Goal: Information Seeking & Learning: Understand process/instructions

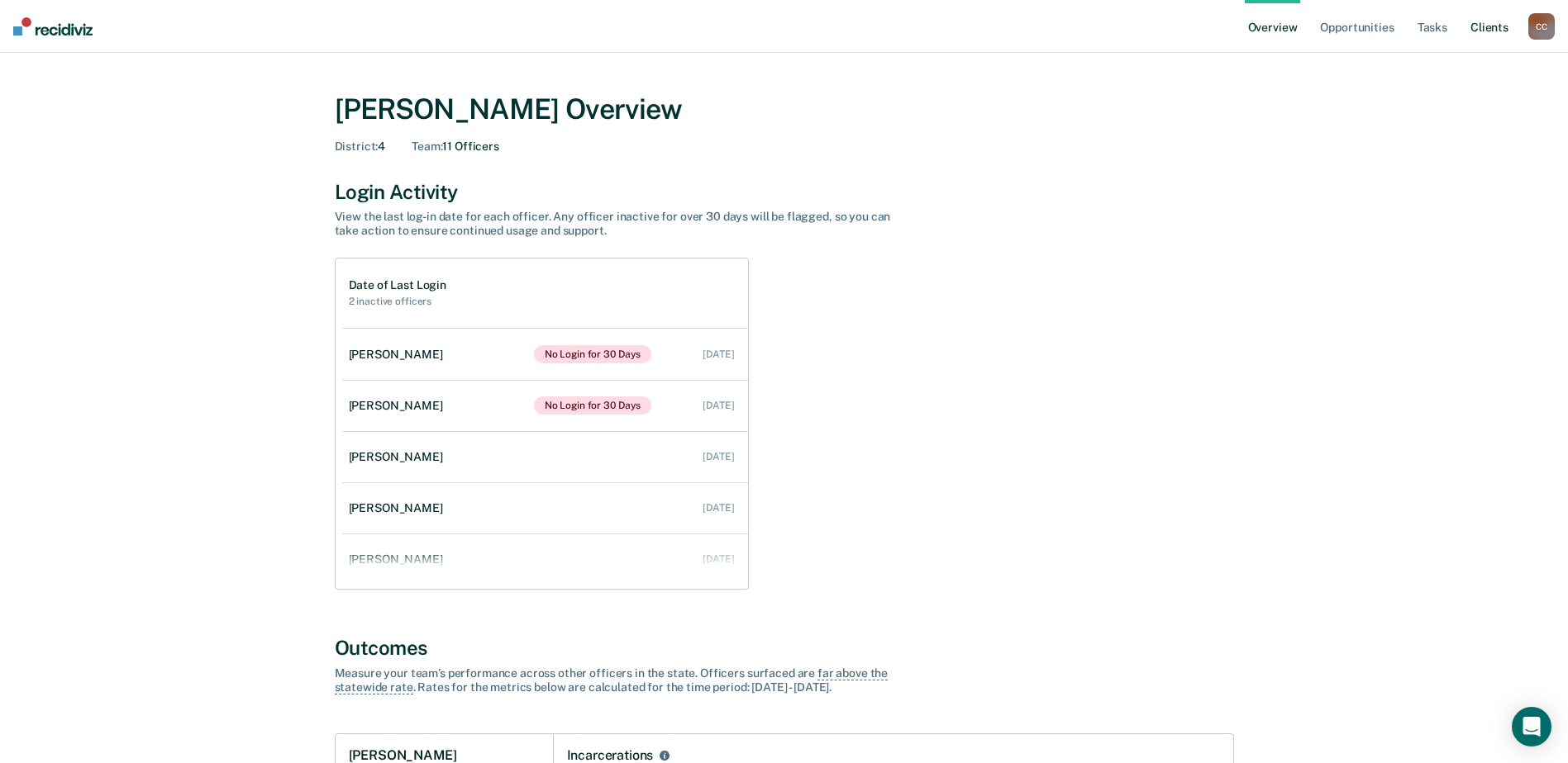
click at [1486, 25] on link "Client s" at bounding box center [1489, 26] width 45 height 53
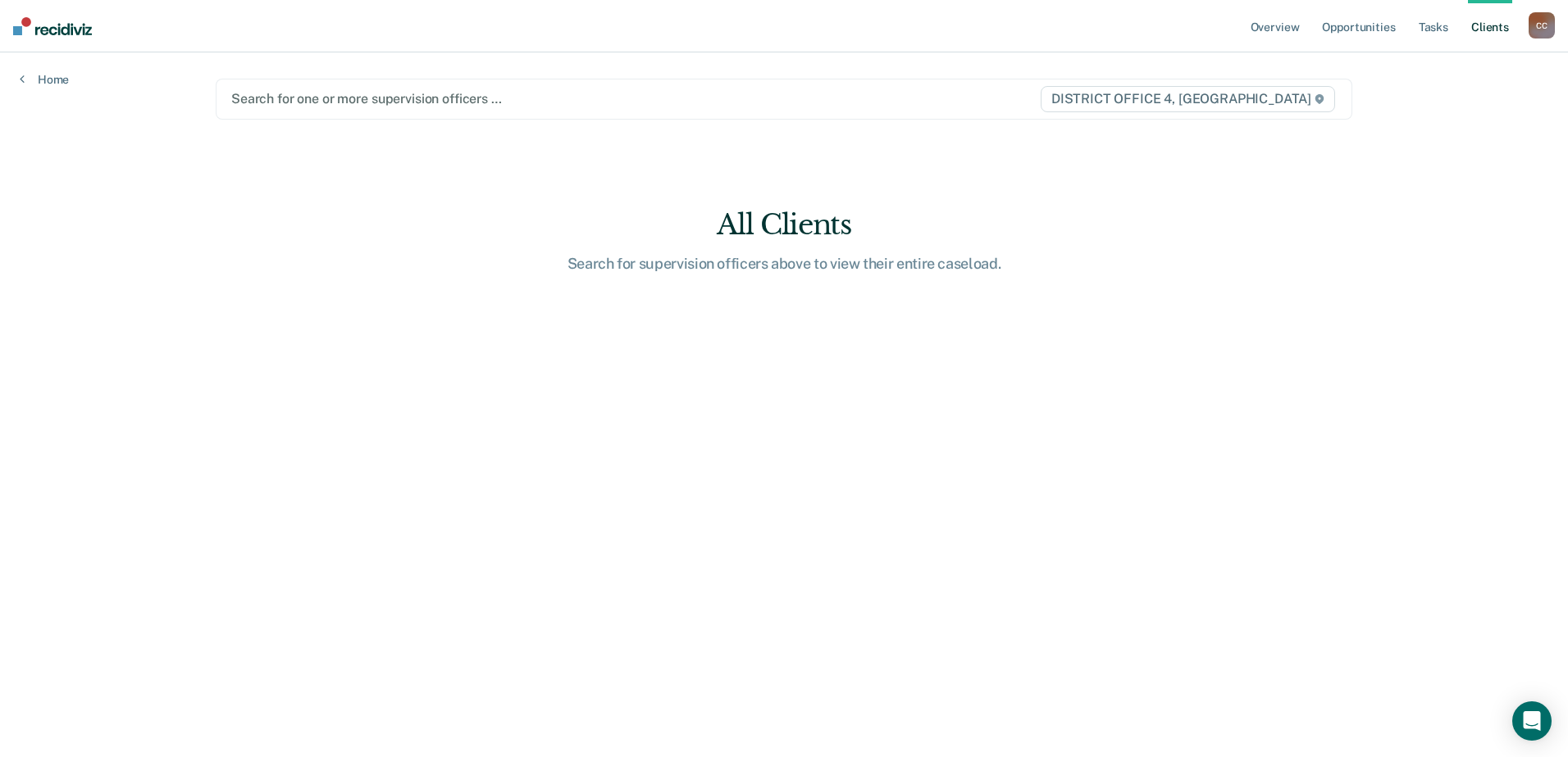
click at [487, 114] on div "Search for one or more supervision officers … DISTRICT OFFICE 4, [GEOGRAPHIC_DA…" at bounding box center [784, 99] width 1137 height 41
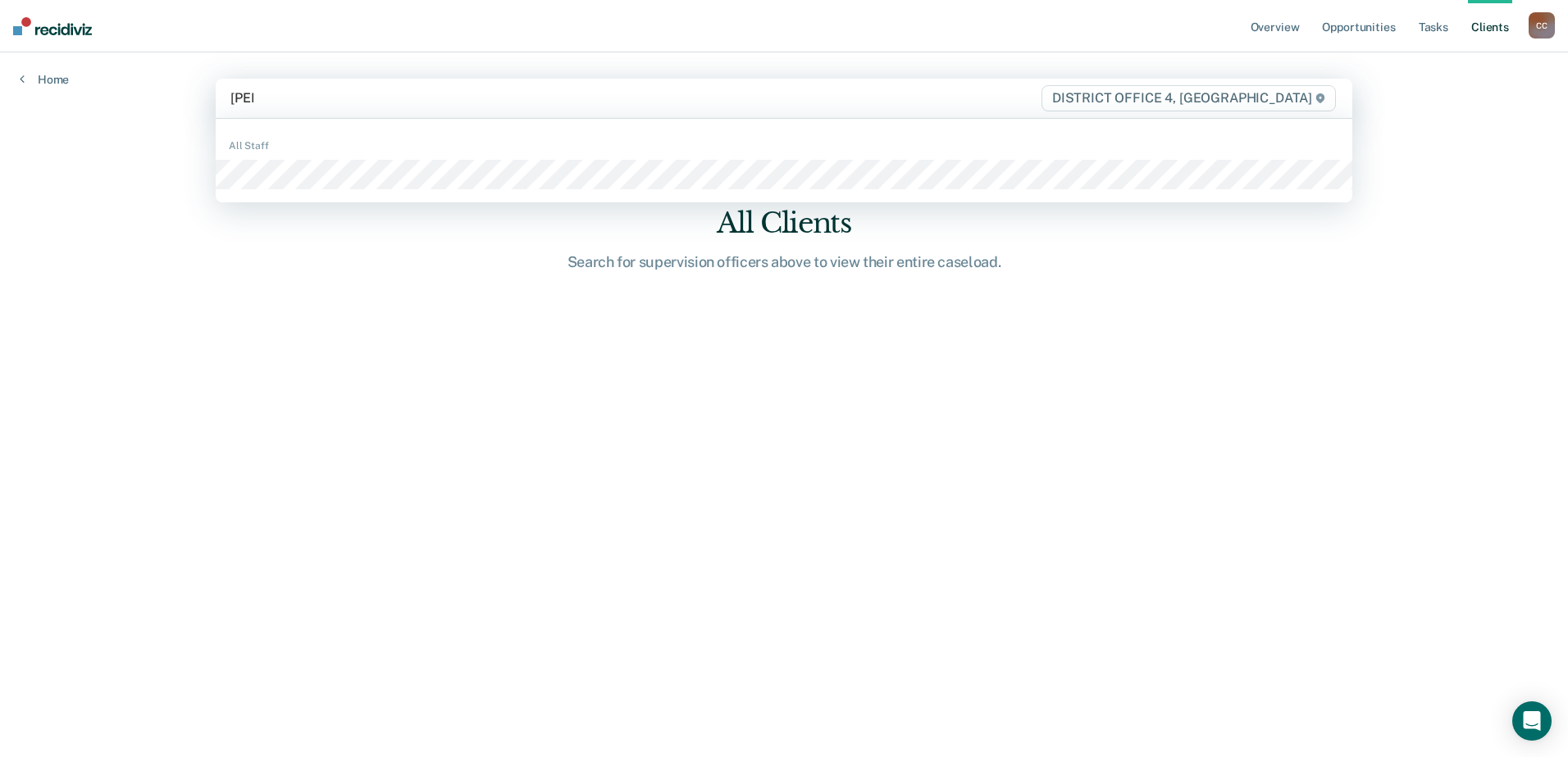
type input "[PERSON_NAME]"
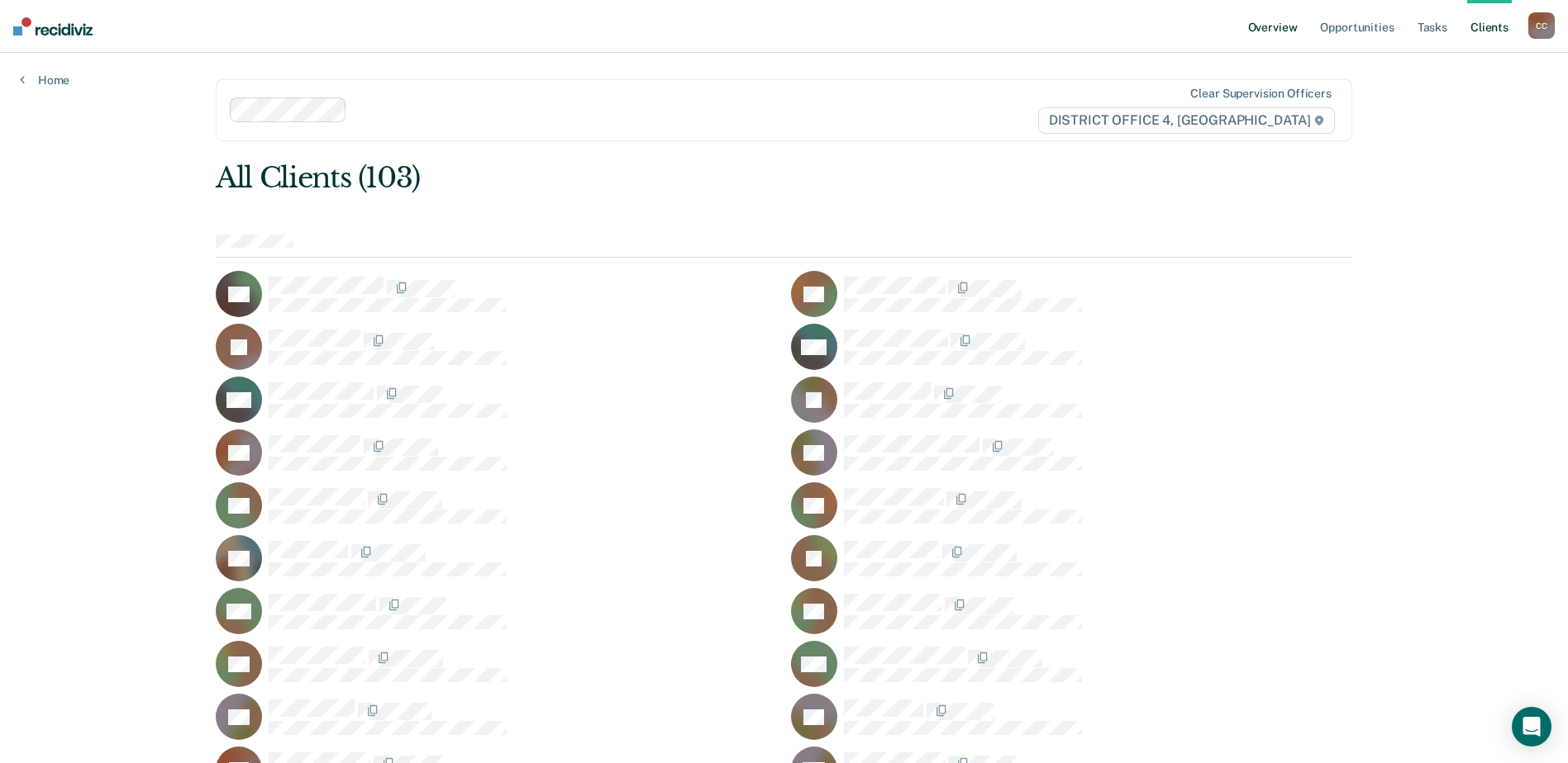
click at [1276, 32] on link "Overview" at bounding box center [1273, 26] width 56 height 53
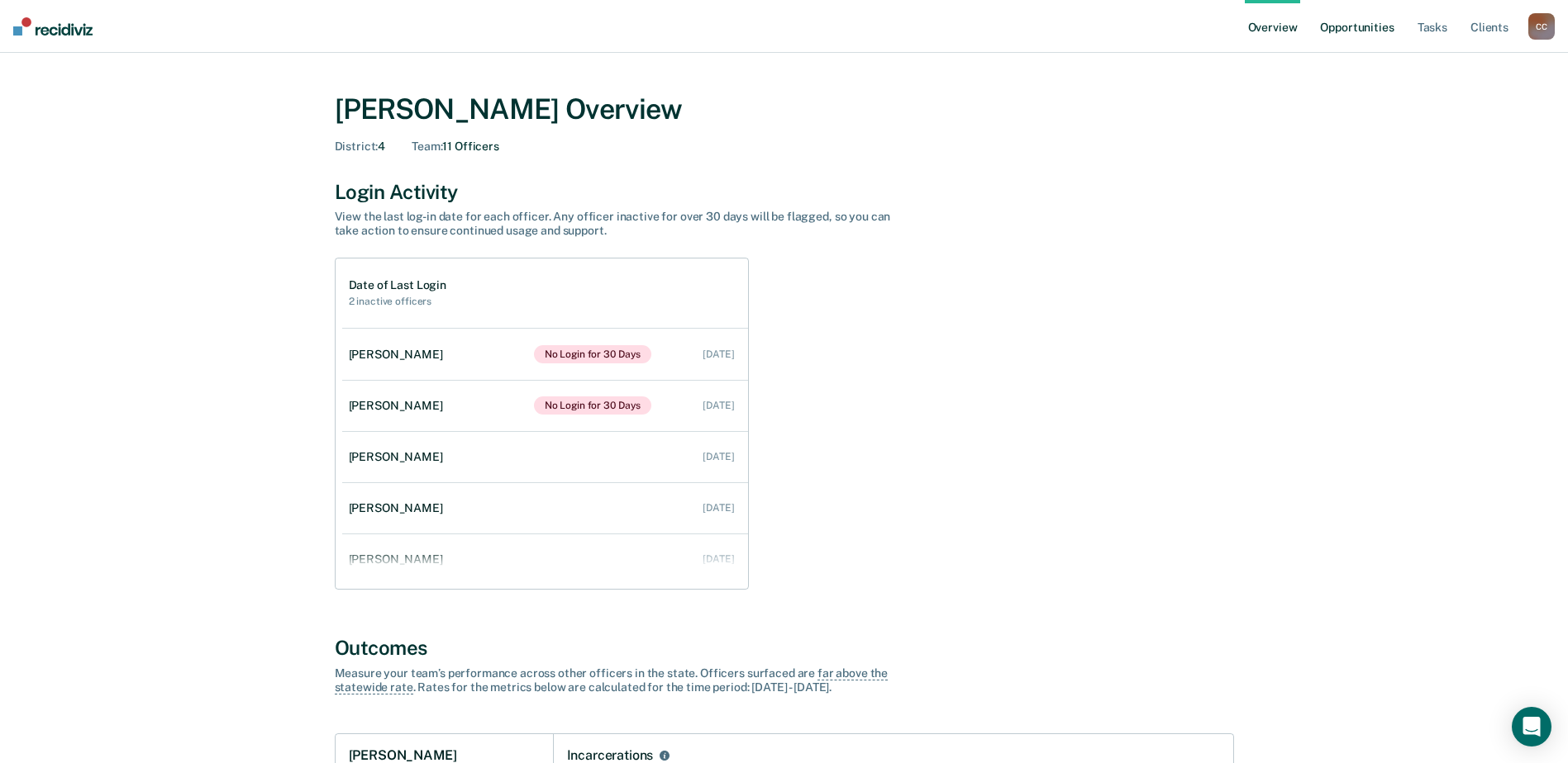
click at [1375, 32] on link "Opportunities" at bounding box center [1356, 26] width 80 height 53
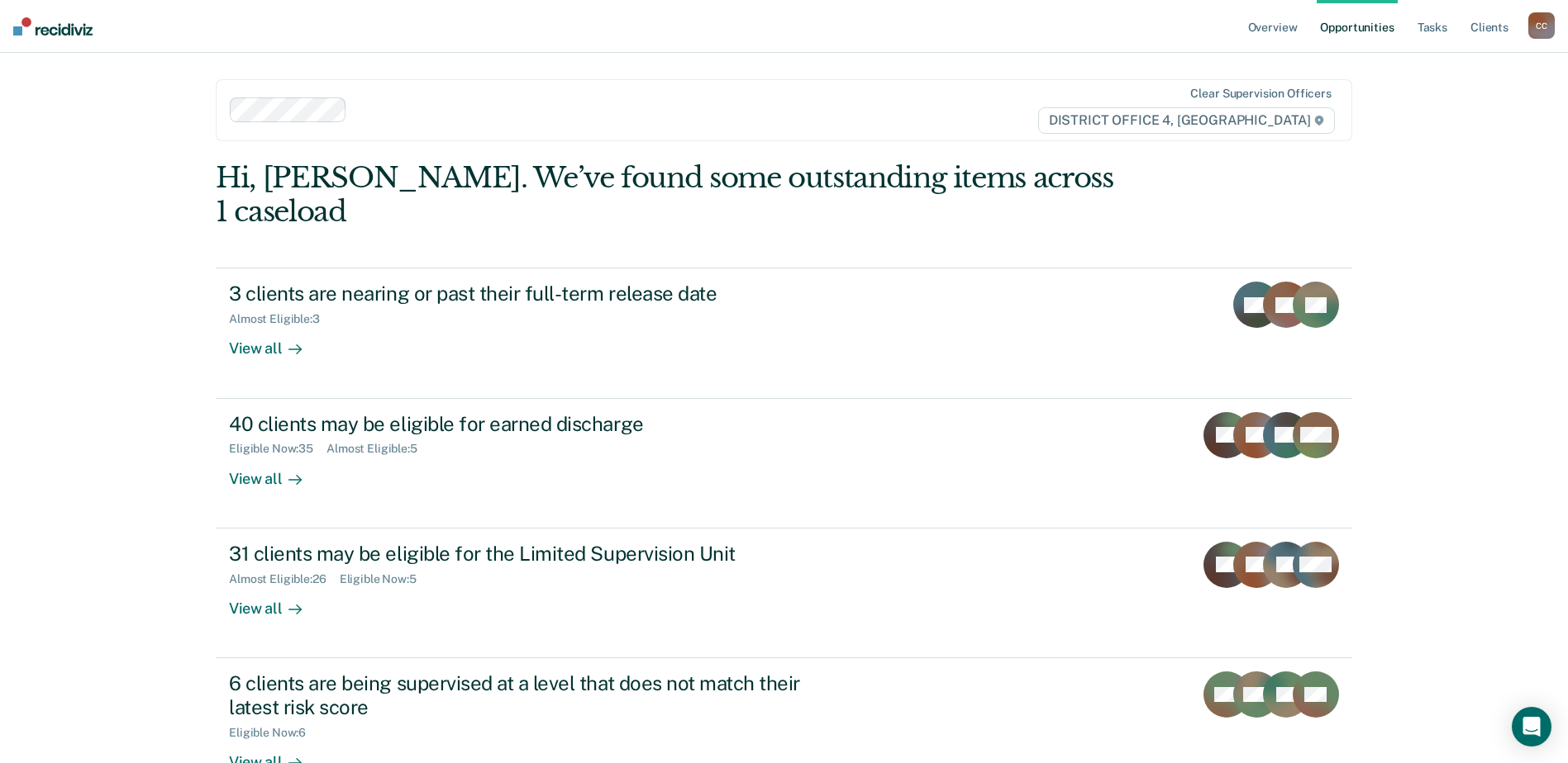
click at [1544, 28] on div "C C" at bounding box center [1541, 25] width 26 height 26
click at [1458, 109] on link "Go to Operations" at bounding box center [1475, 109] width 133 height 14
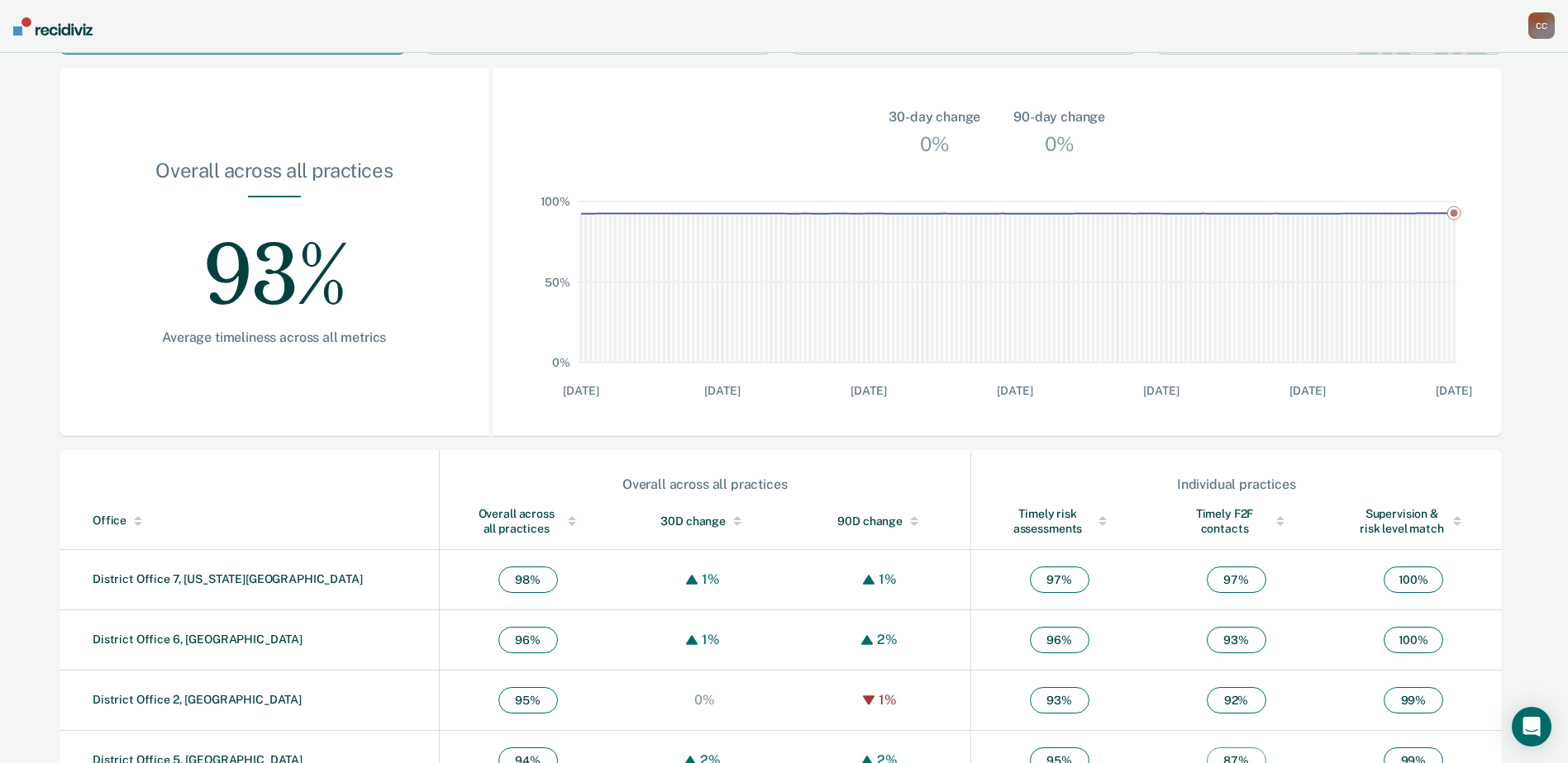
scroll to position [389, 0]
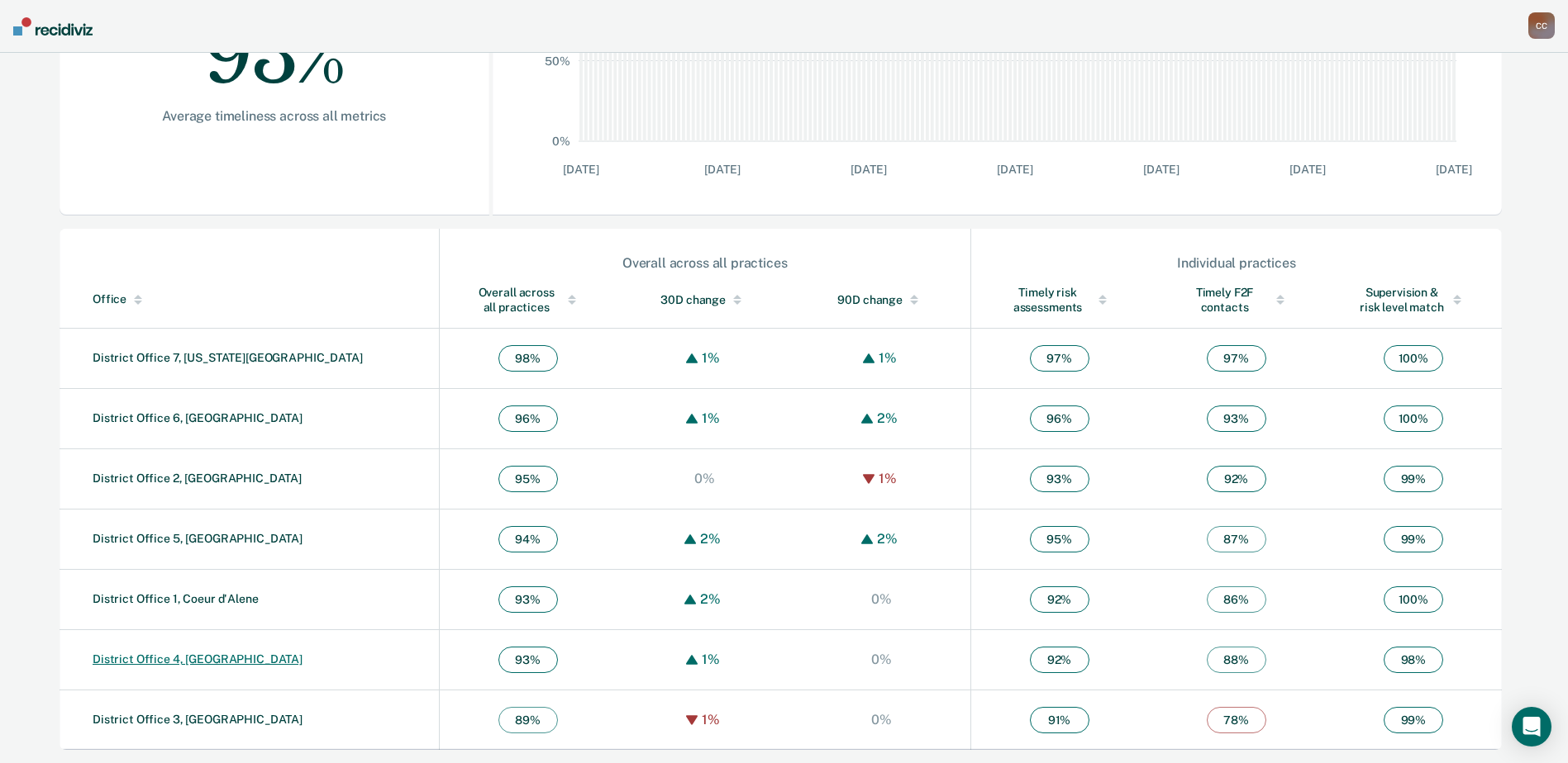
click at [123, 655] on link "District Office 4, [GEOGRAPHIC_DATA]" at bounding box center [197, 659] width 209 height 13
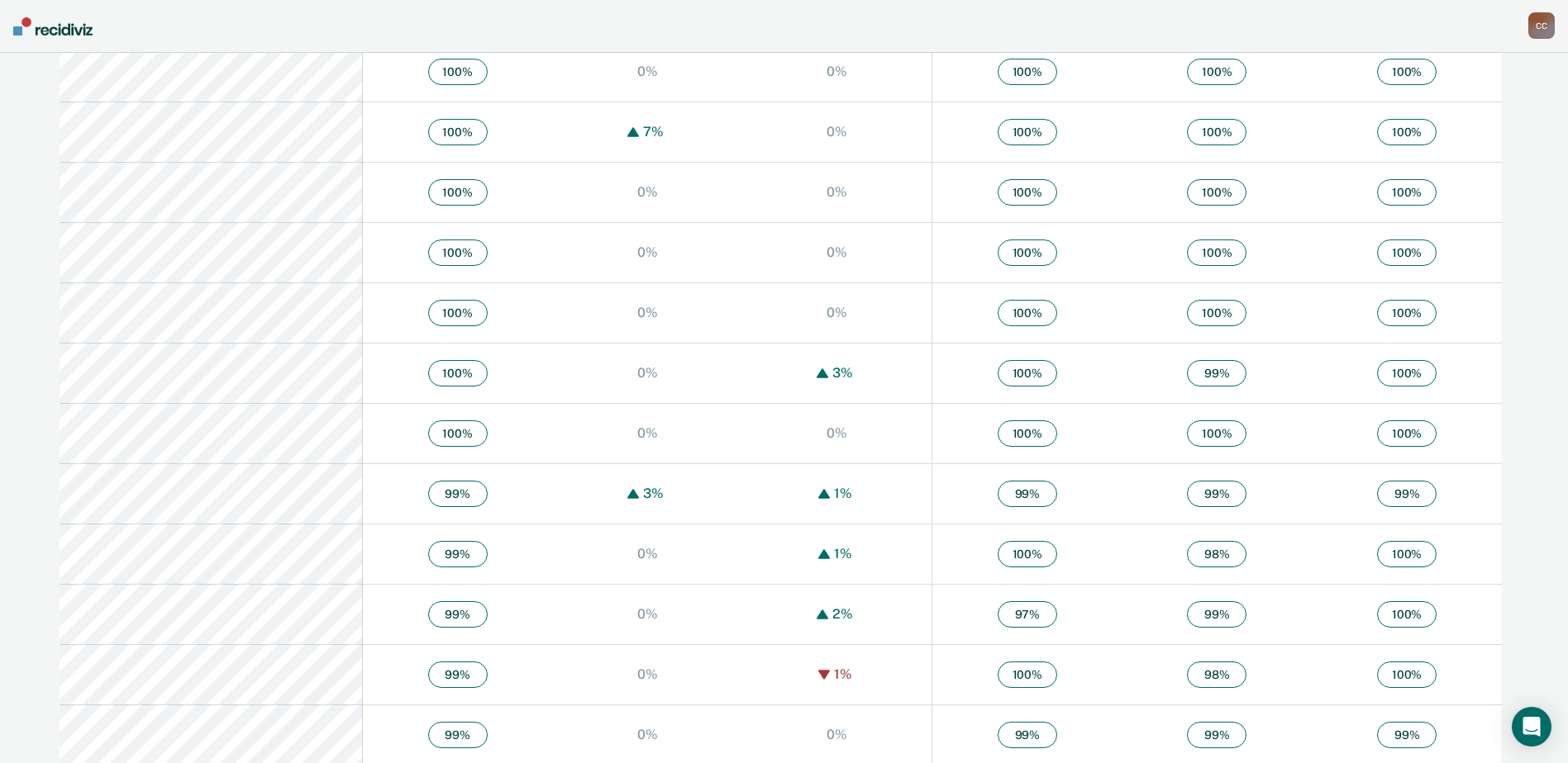
scroll to position [1239, 0]
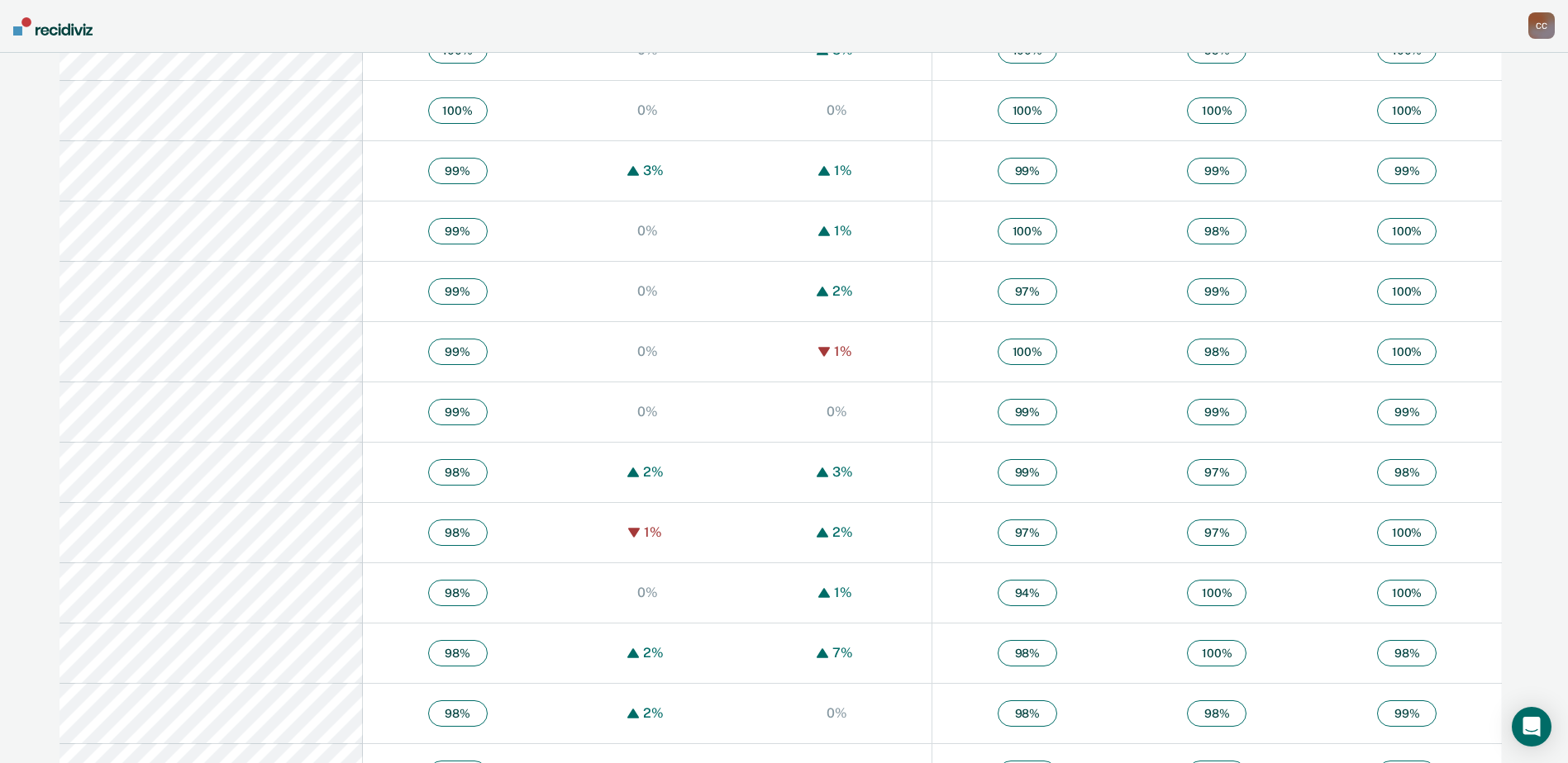
click at [428, 482] on span "98 %" at bounding box center [458, 472] width 60 height 26
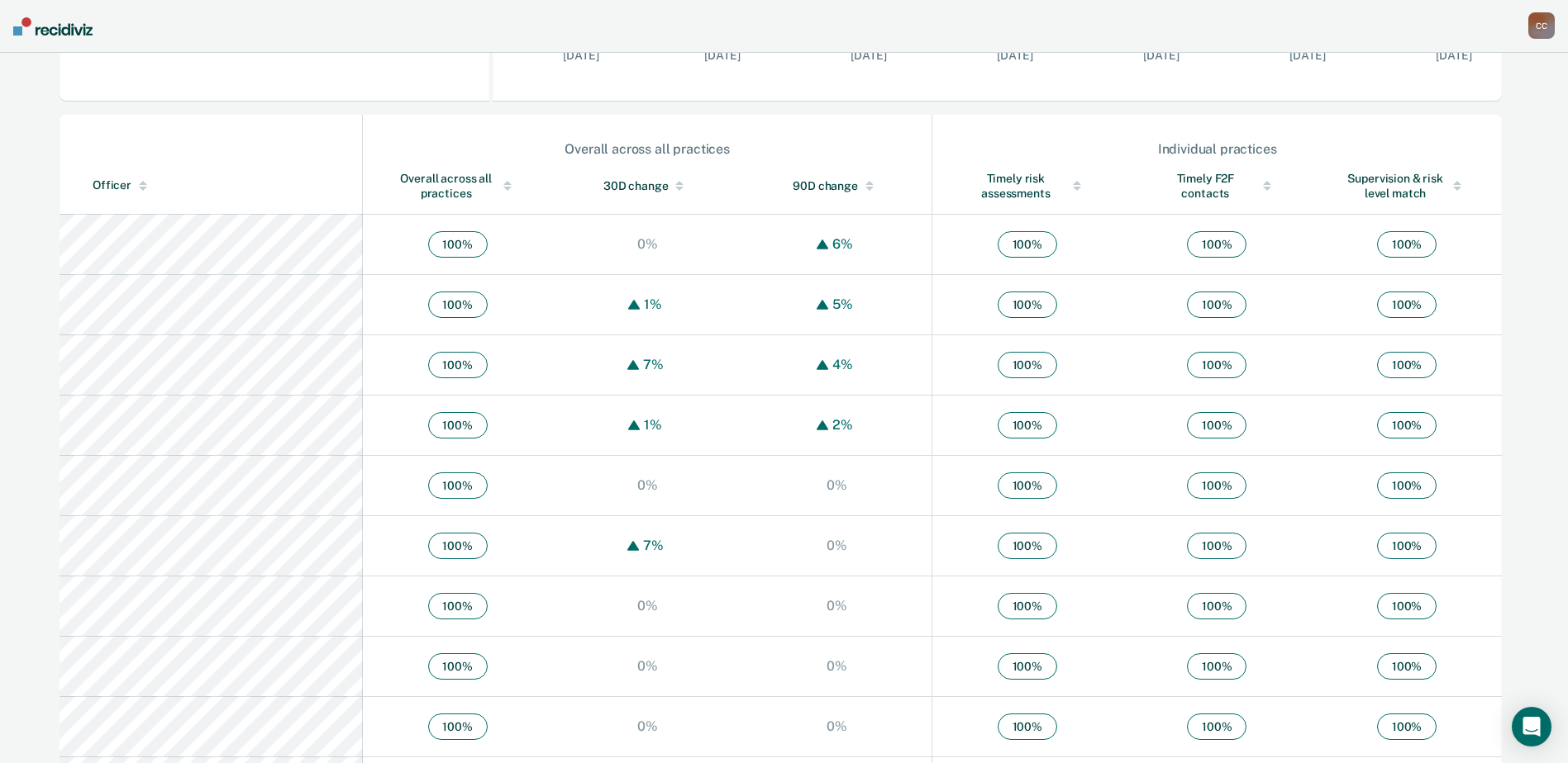
scroll to position [413, 0]
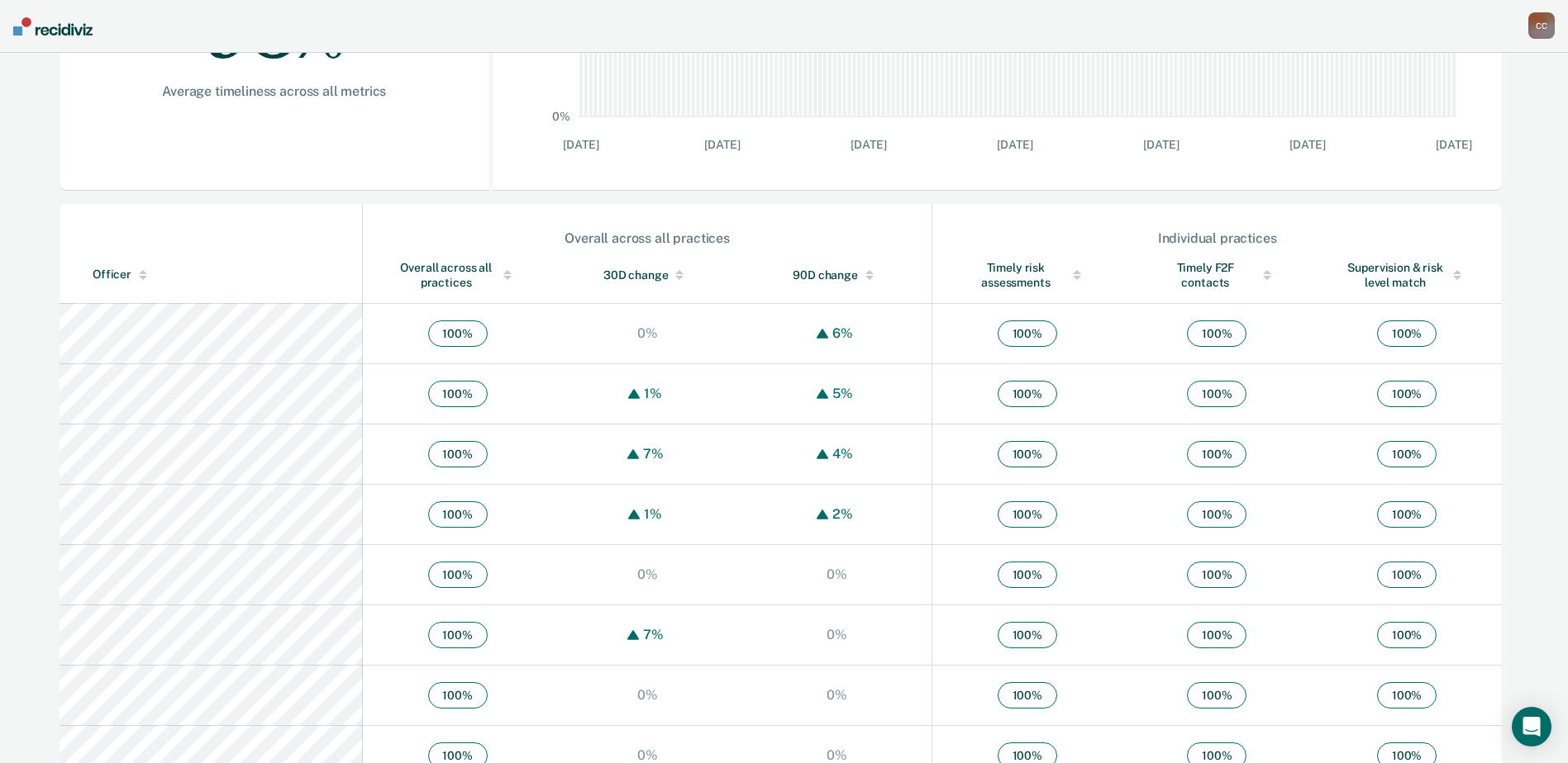
click at [148, 270] on div at bounding box center [143, 274] width 23 height 11
click at [143, 272] on div at bounding box center [142, 272] width 8 height 4
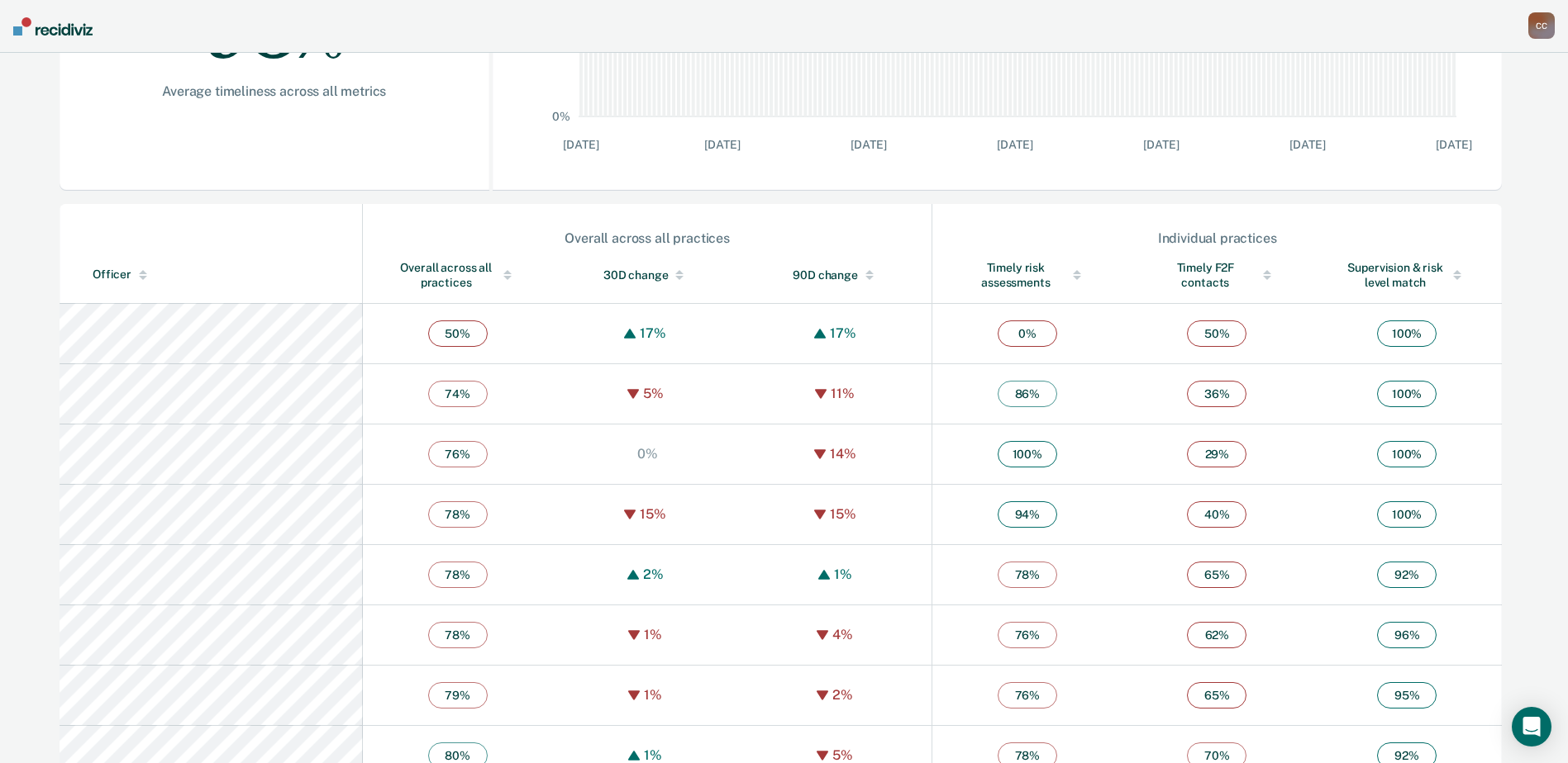
click at [143, 272] on div at bounding box center [142, 272] width 8 height 4
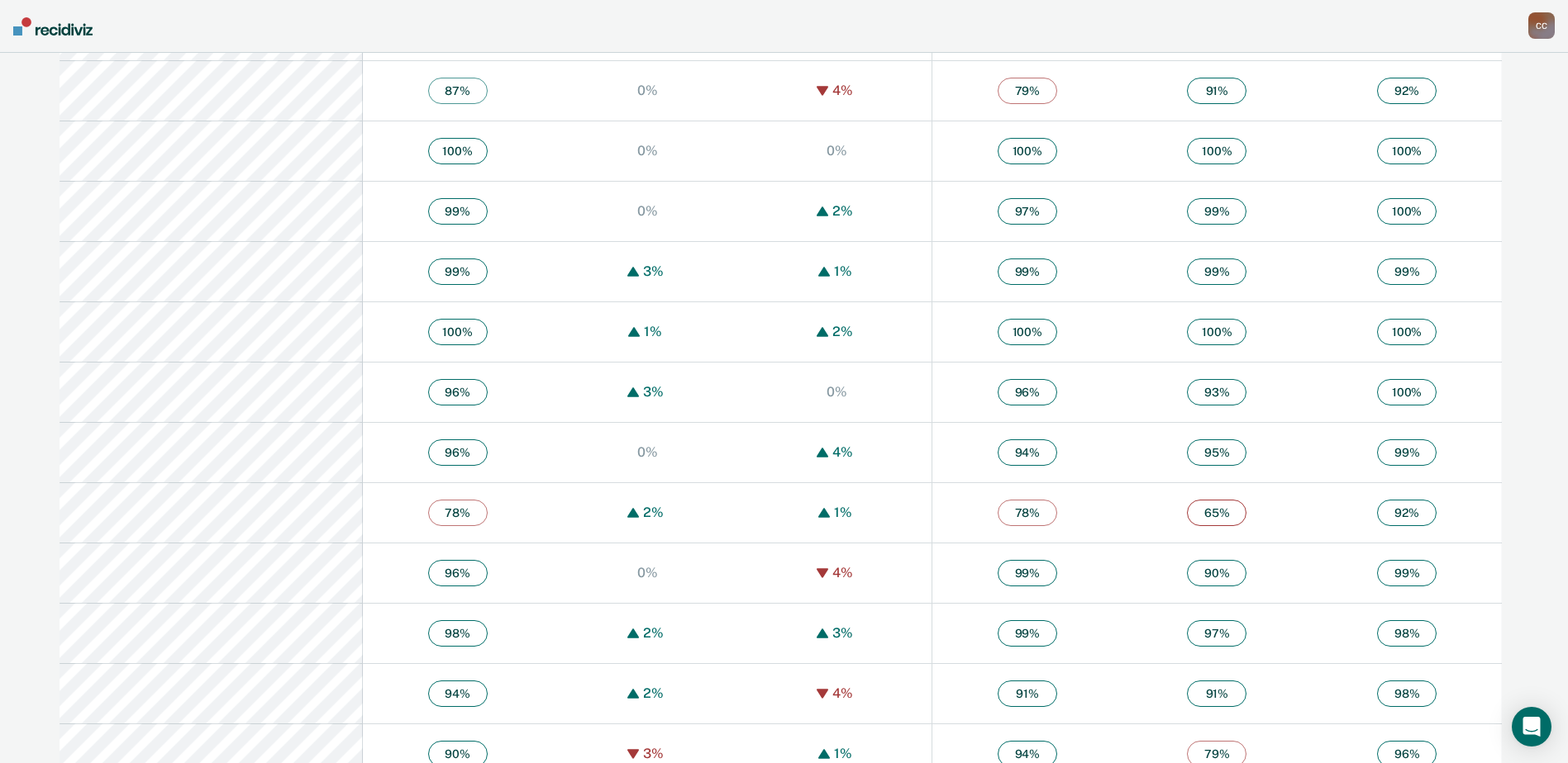
scroll to position [1487, 0]
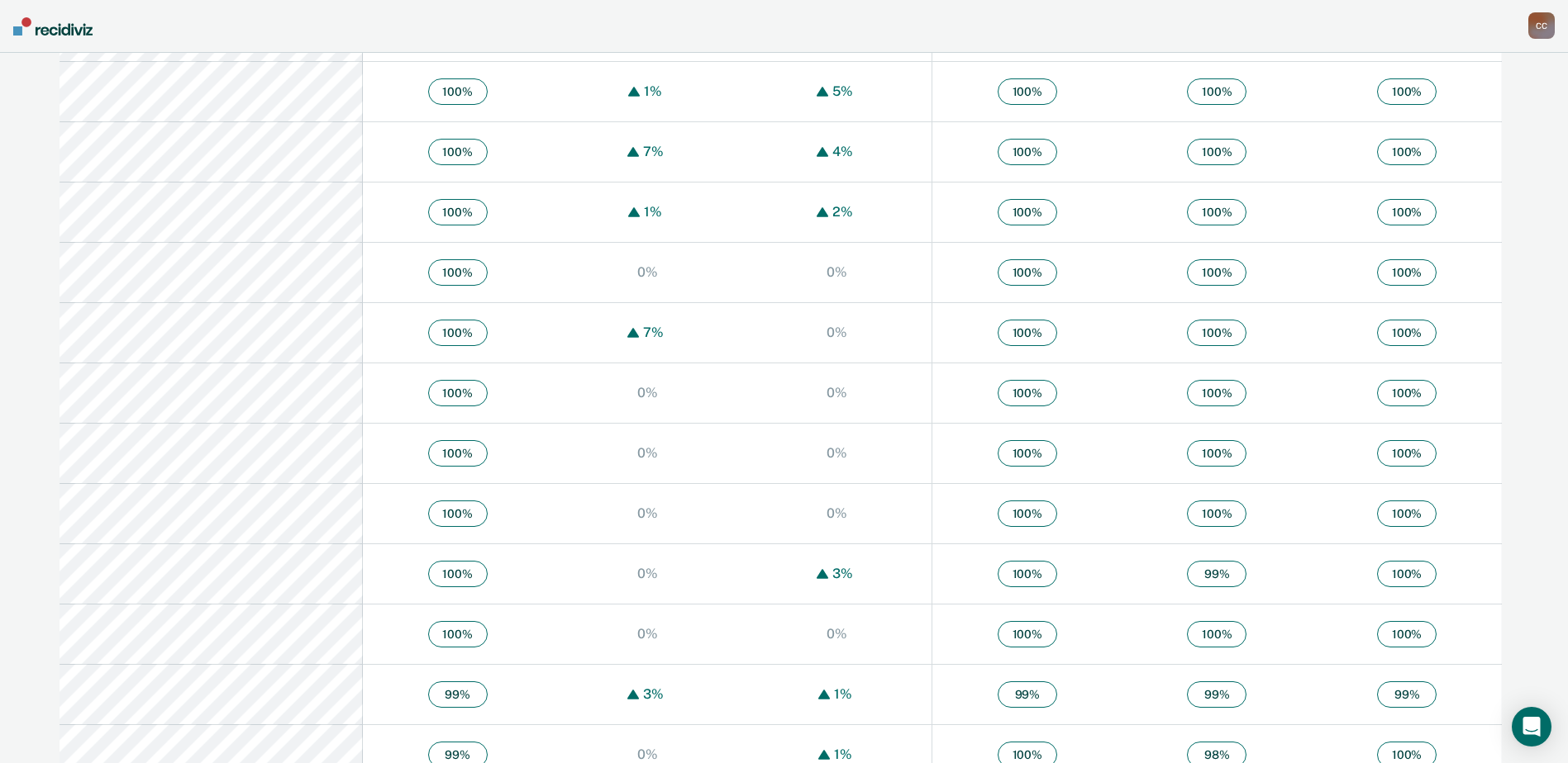
scroll to position [1198, 0]
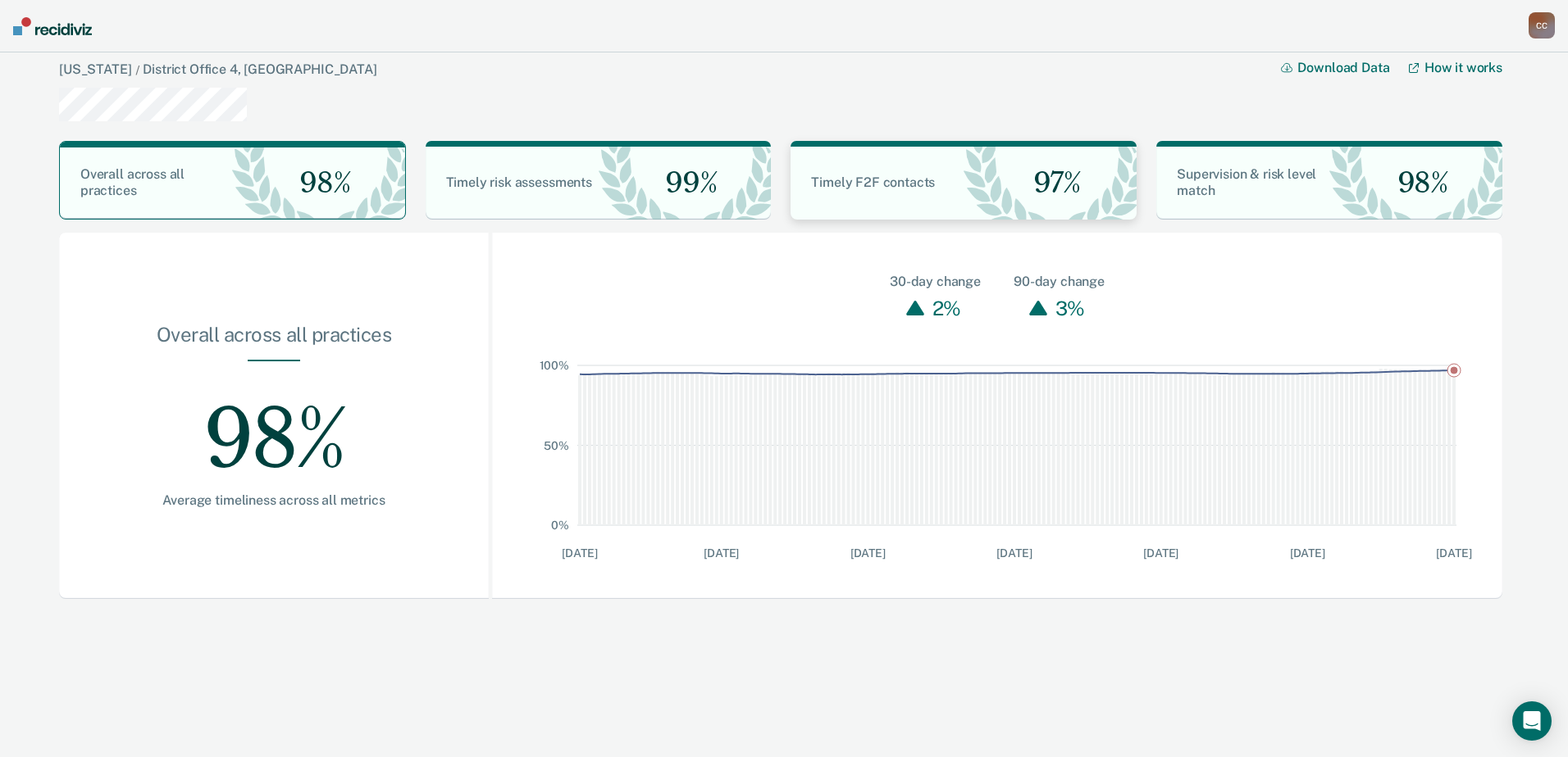
click at [859, 204] on div "Timely F2F contacts 97%" at bounding box center [964, 183] width 346 height 73
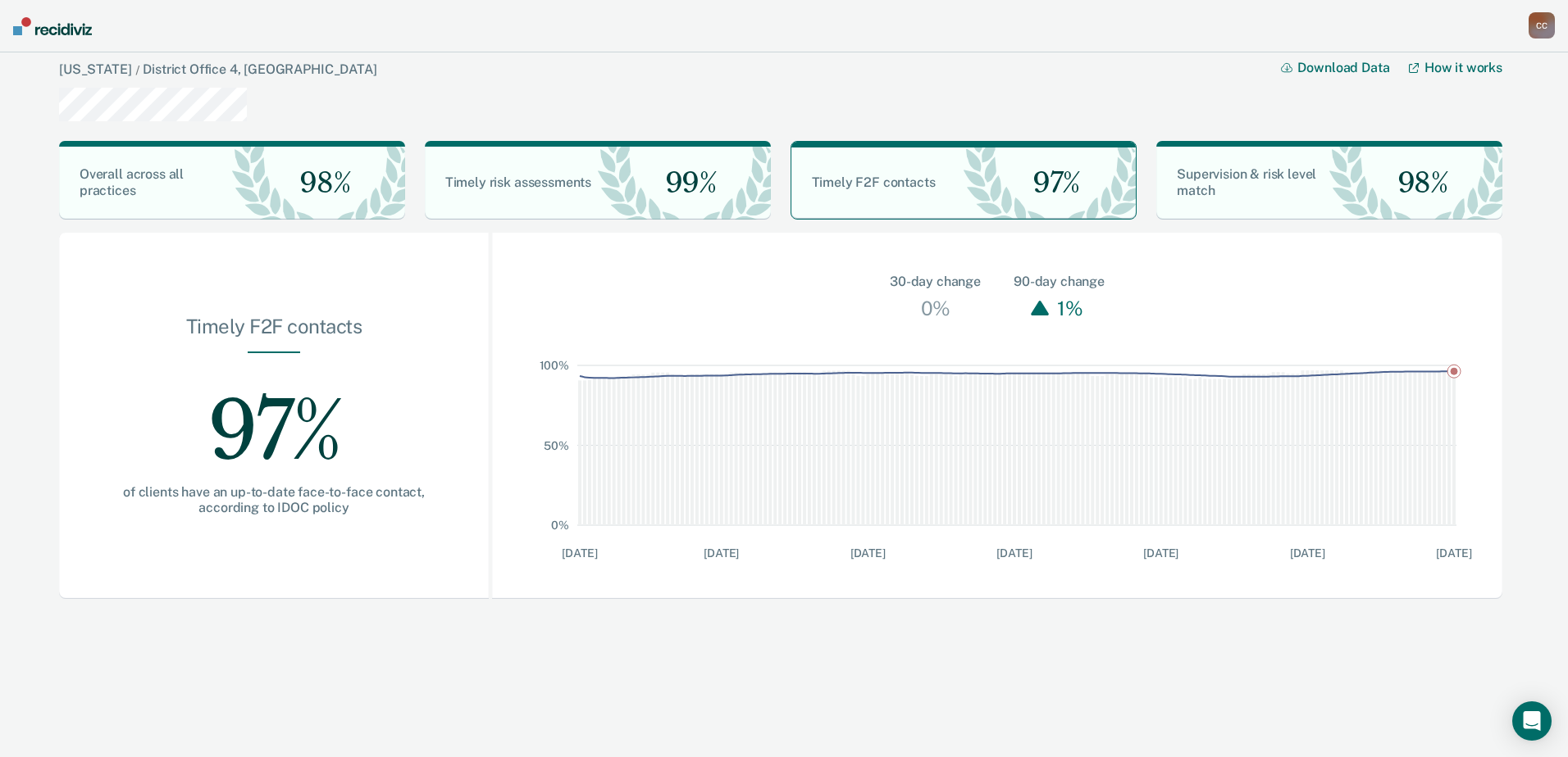
click at [1441, 63] on link "How it works" at bounding box center [1455, 68] width 93 height 16
